Goal: Task Accomplishment & Management: Use online tool/utility

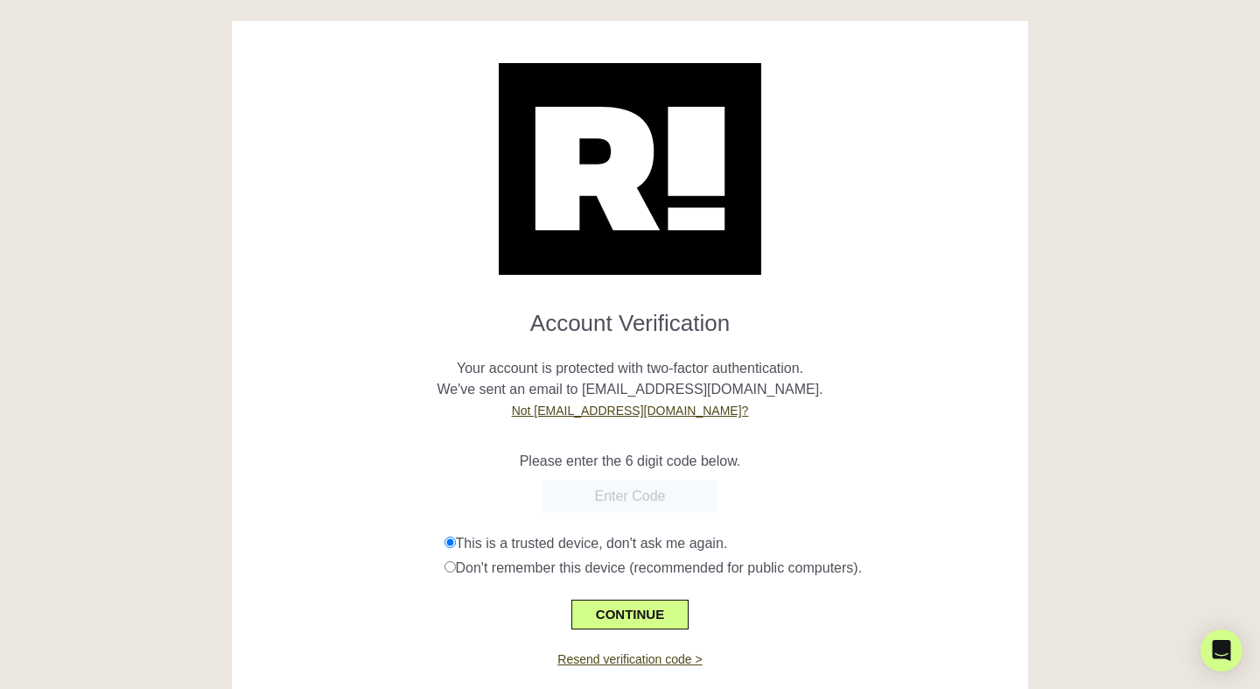
scroll to position [40, 0]
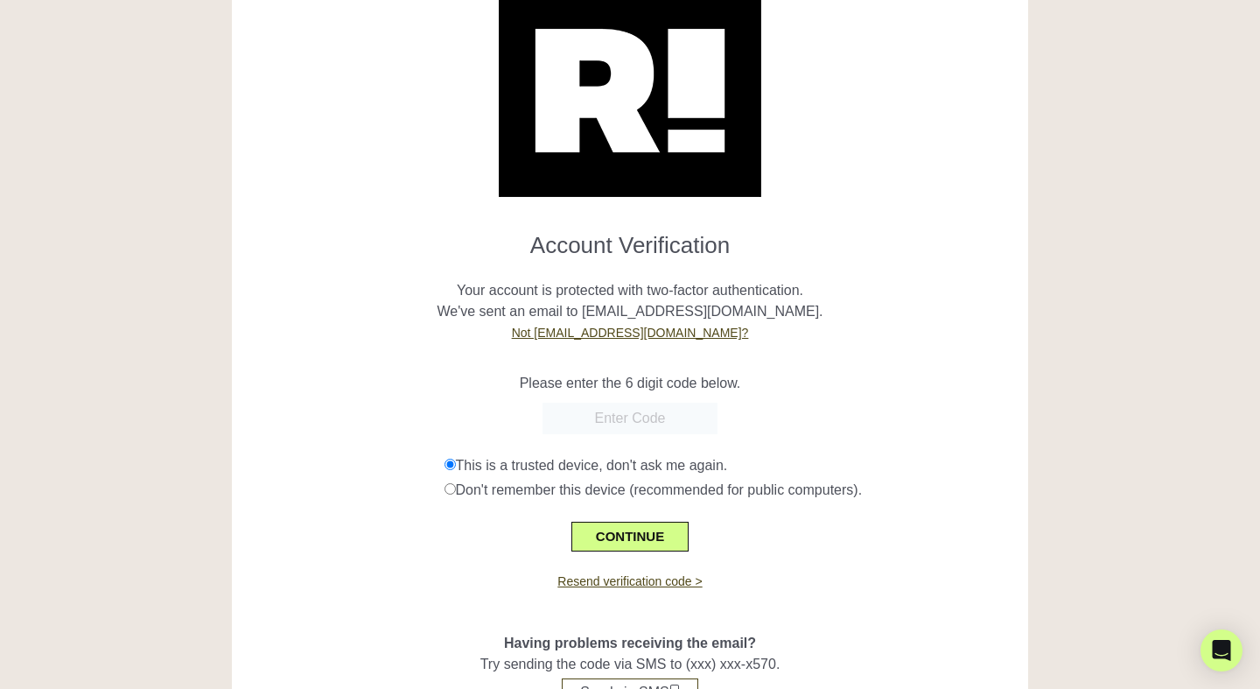
scroll to position [86, 0]
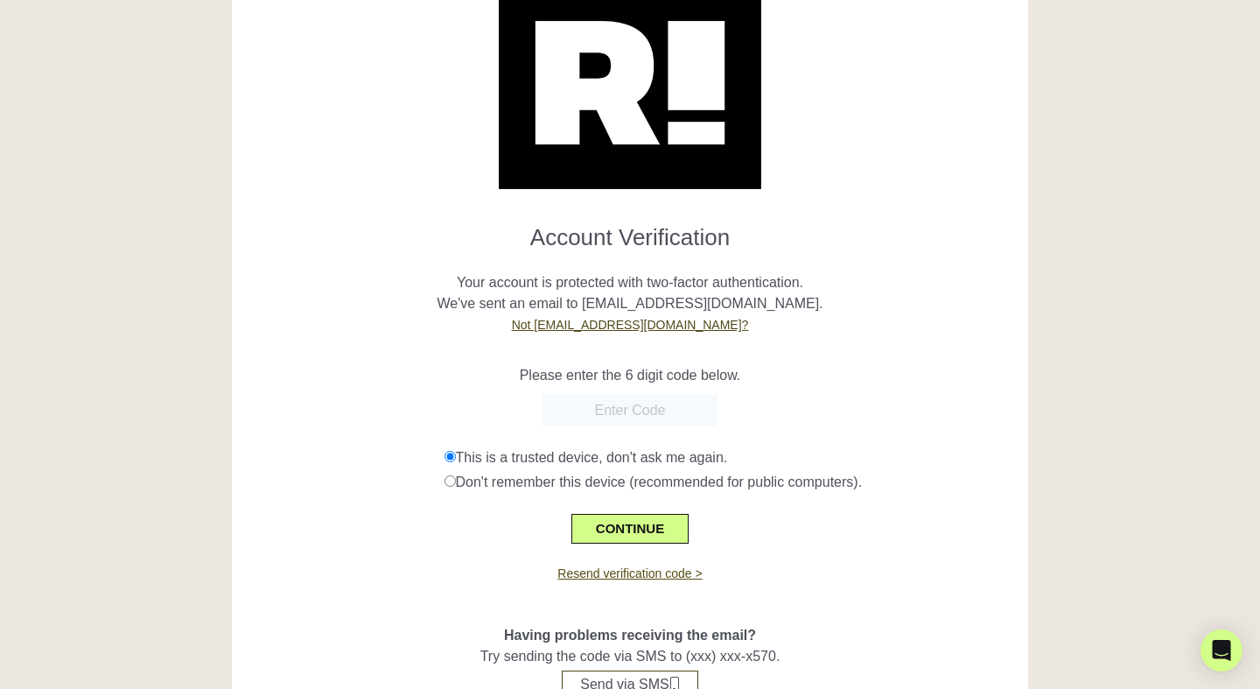
click at [678, 573] on link "Resend verification code >" at bounding box center [630, 573] width 144 height 14
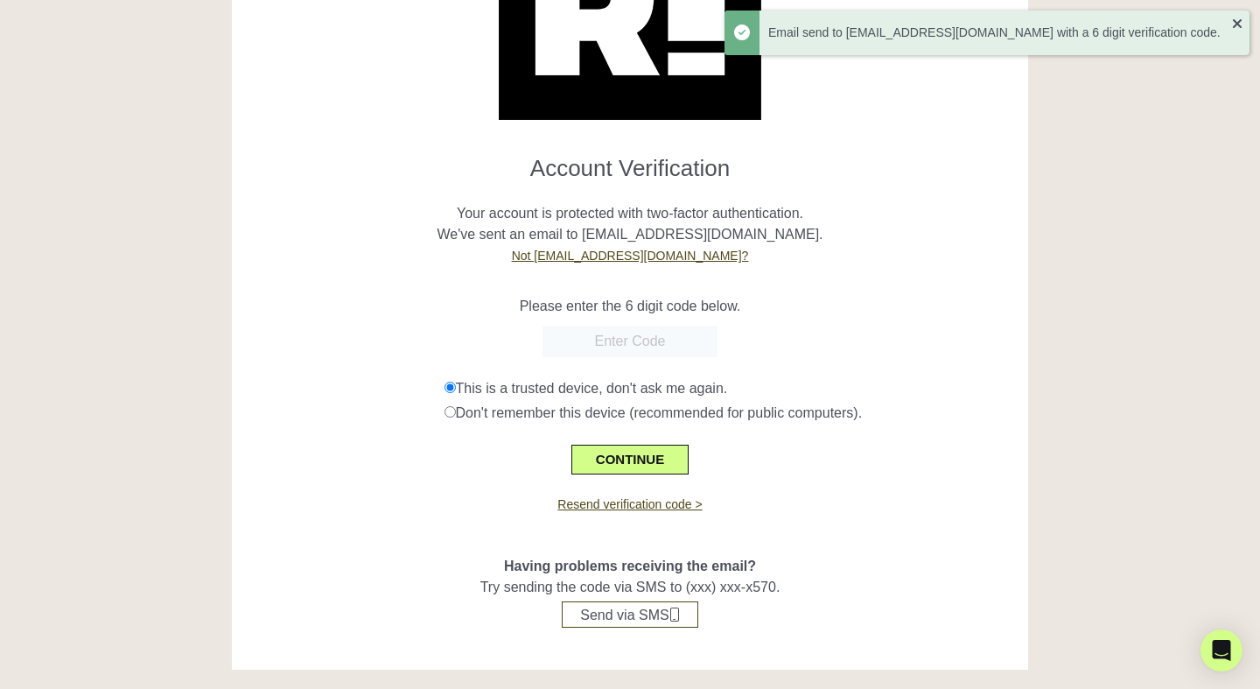
scroll to position [162, 0]
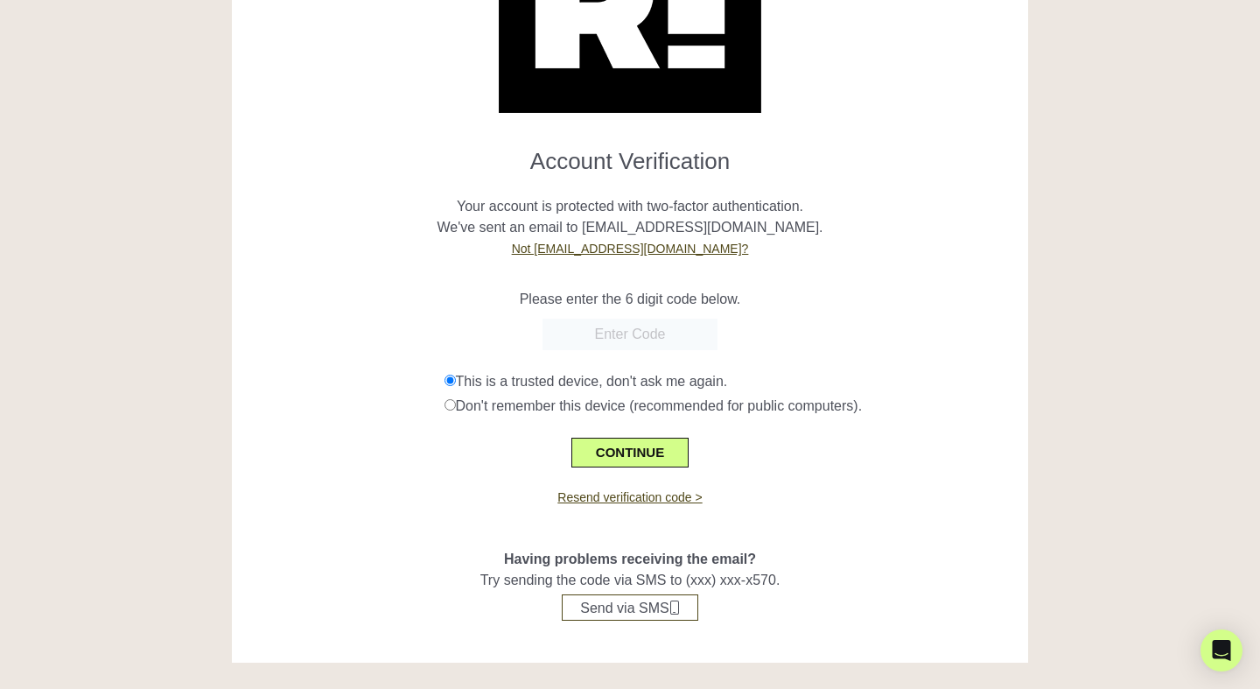
click at [677, 338] on input "text" at bounding box center [630, 335] width 175 height 32
type input "193660"
click at [607, 446] on button "CONTINUE" at bounding box center [630, 453] width 117 height 30
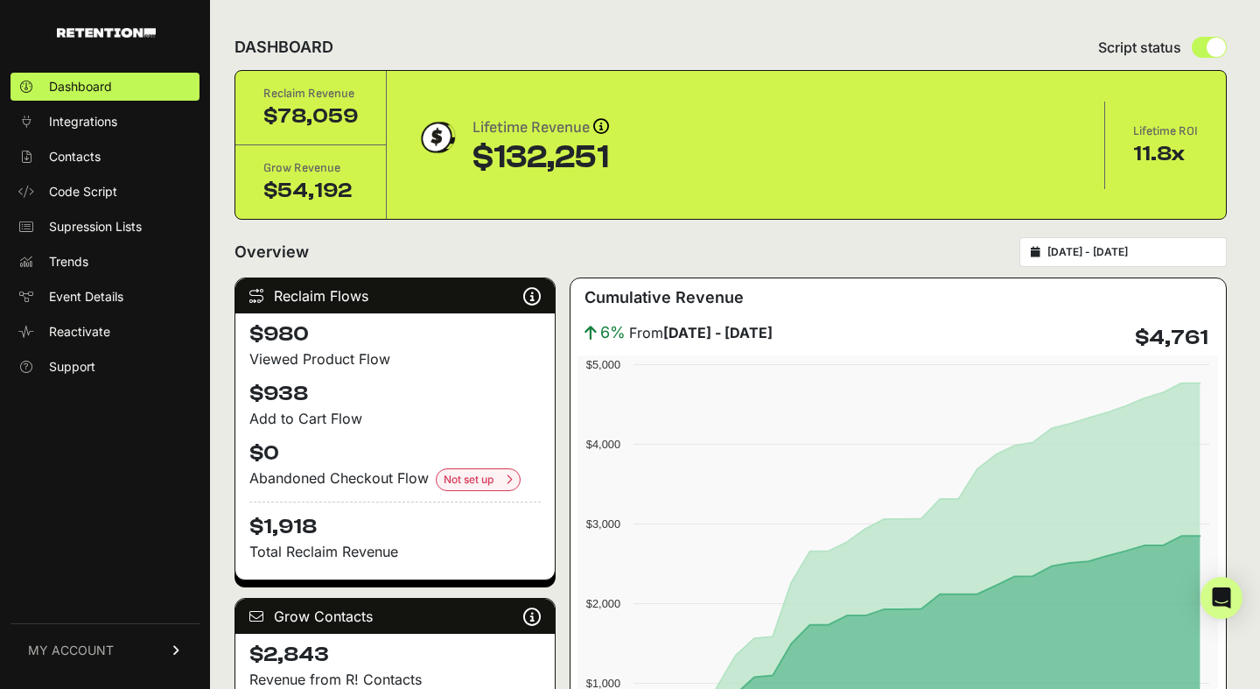
click at [643, 343] on div "6% From [DATE] - [DATE]" at bounding box center [679, 332] width 188 height 25
